Goal: Transaction & Acquisition: Purchase product/service

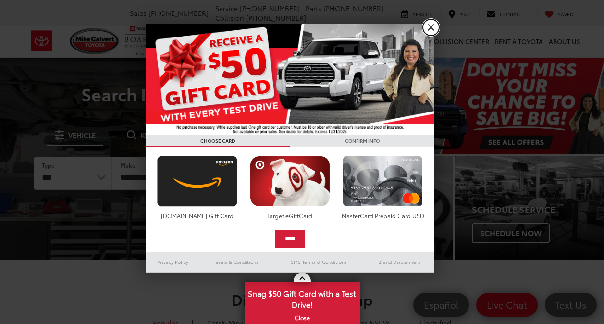
click at [428, 28] on link "X" at bounding box center [431, 27] width 16 height 16
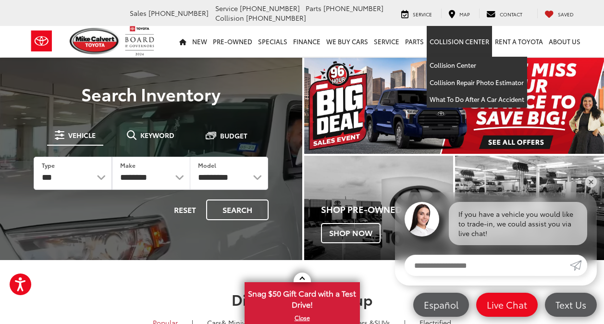
click at [434, 27] on link "Collision Center" at bounding box center [459, 41] width 65 height 31
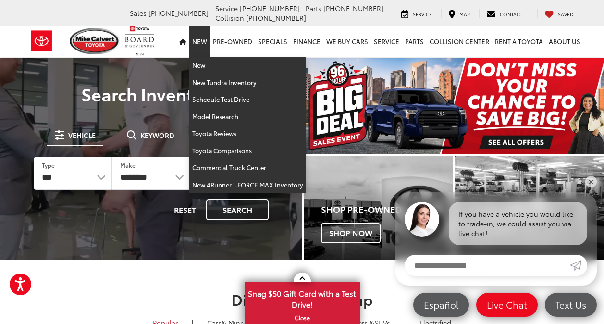
click at [207, 46] on link "New" at bounding box center [199, 41] width 21 height 31
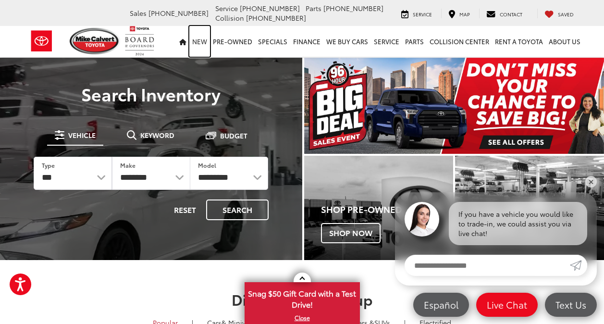
click at [207, 46] on link "New" at bounding box center [199, 41] width 21 height 31
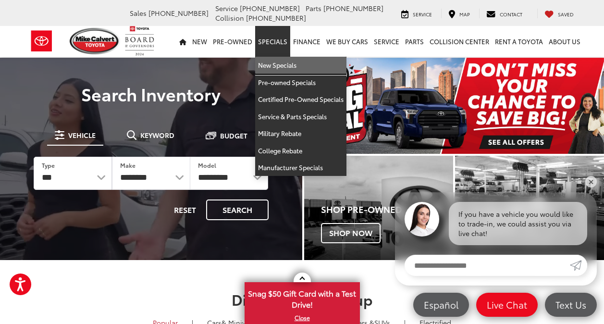
click at [289, 67] on link "New Specials" at bounding box center [300, 65] width 91 height 17
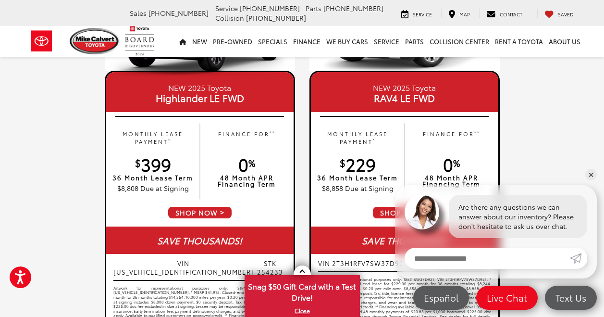
scroll to position [578, 0]
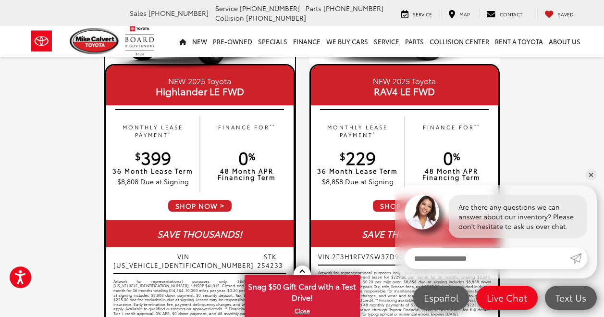
click at [194, 206] on span "SHOP NOW" at bounding box center [199, 205] width 65 height 13
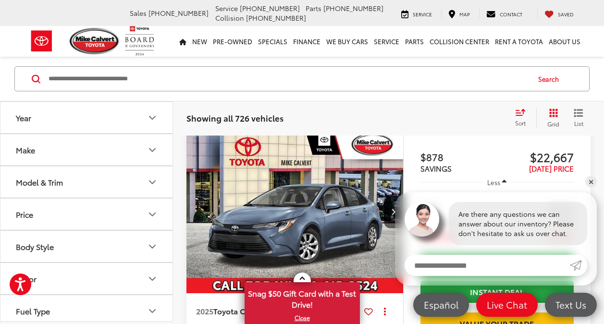
scroll to position [446, 0]
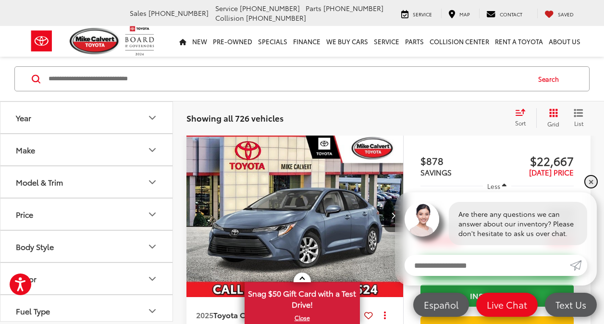
click at [590, 179] on link "✕" at bounding box center [592, 182] width 12 height 12
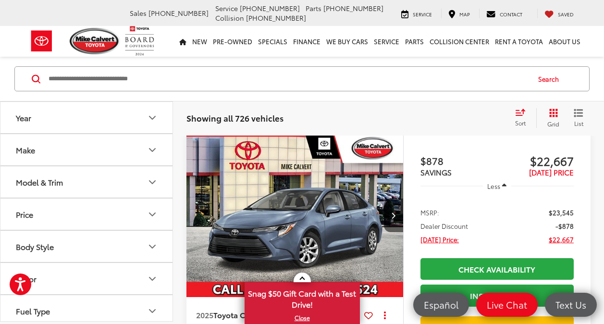
click at [110, 177] on button "Model & Trim" at bounding box center [86, 181] width 173 height 31
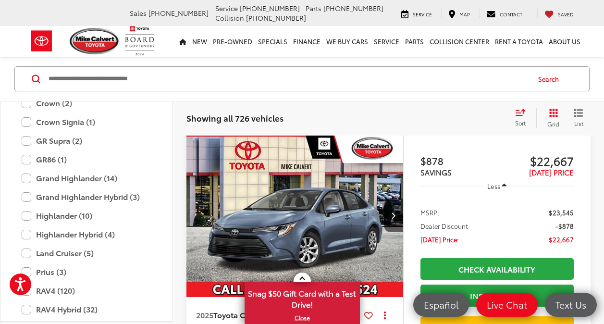
scroll to position [300, 0]
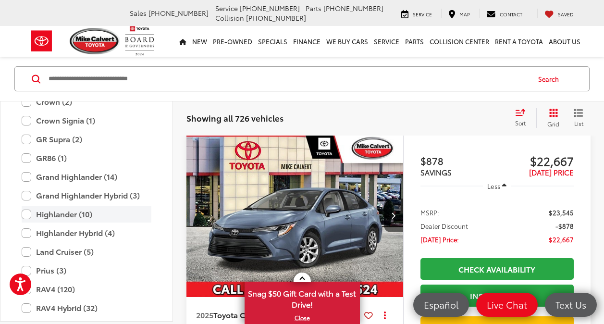
click at [23, 214] on label "Highlander (10)" at bounding box center [87, 214] width 130 height 17
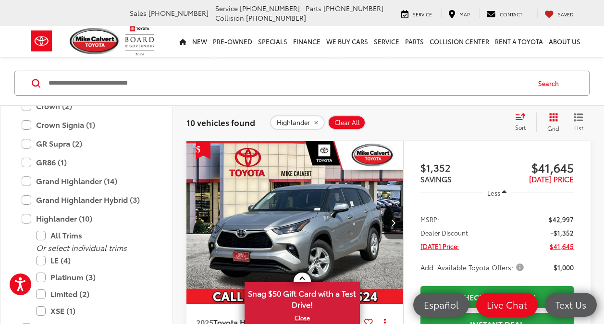
scroll to position [141, 0]
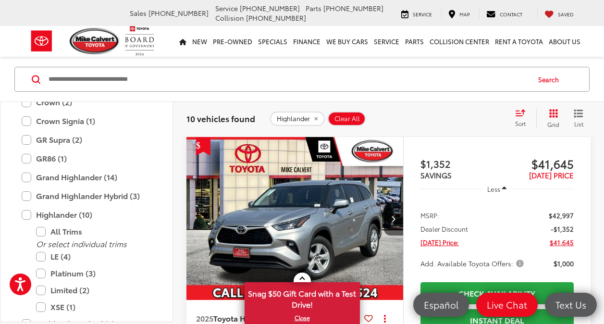
click at [516, 259] on span "Add. Available Toyota Offers:" at bounding box center [473, 264] width 105 height 10
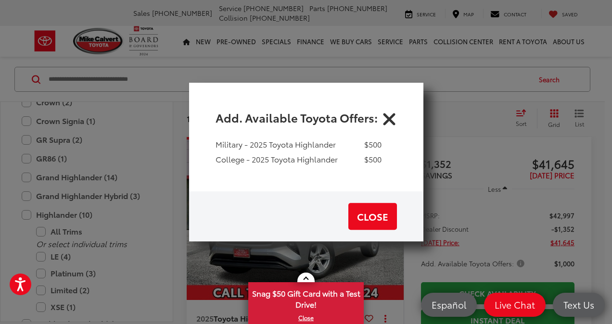
click at [382, 116] on icon "Close" at bounding box center [388, 117] width 15 height 15
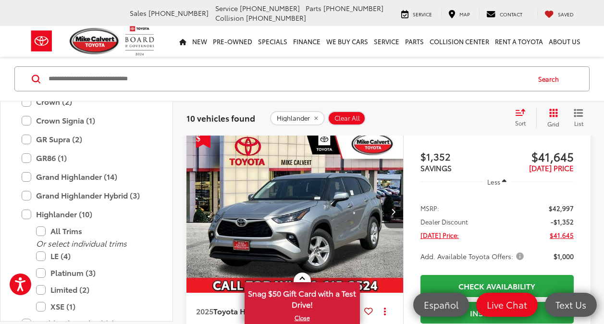
scroll to position [134, 0]
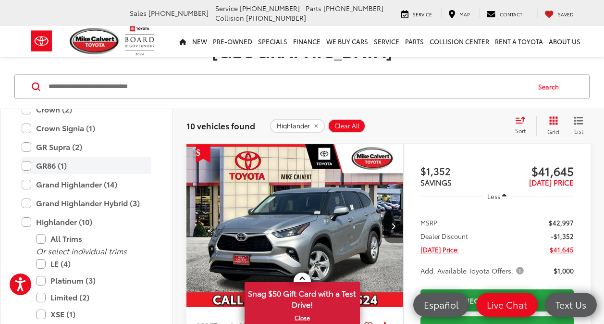
click at [126, 163] on label "GR86 (1)" at bounding box center [87, 165] width 130 height 17
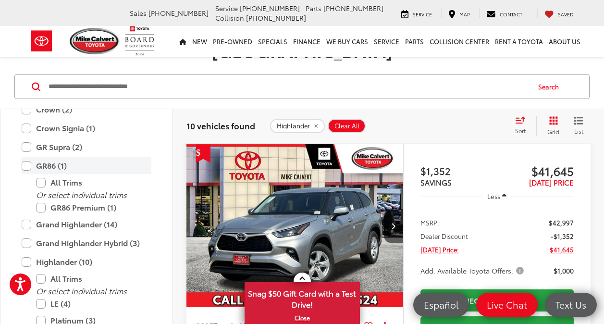
scroll to position [123, 0]
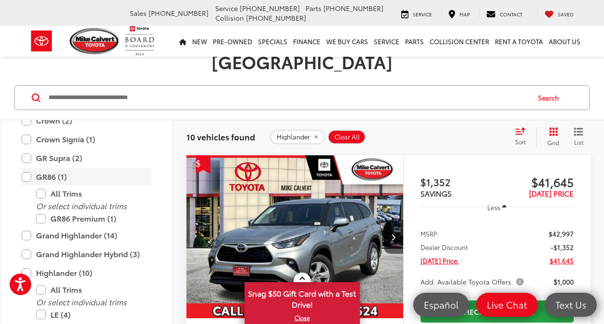
click at [126, 168] on label "GR86 (1)" at bounding box center [87, 176] width 130 height 17
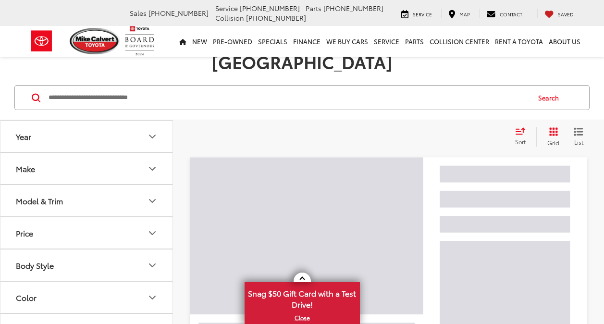
scroll to position [123, 0]
